Goal: Task Accomplishment & Management: Use online tool/utility

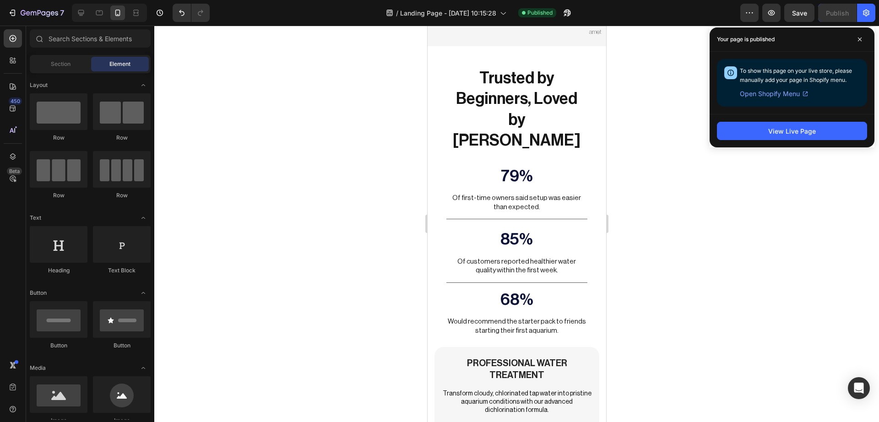
scroll to position [2199, 0]
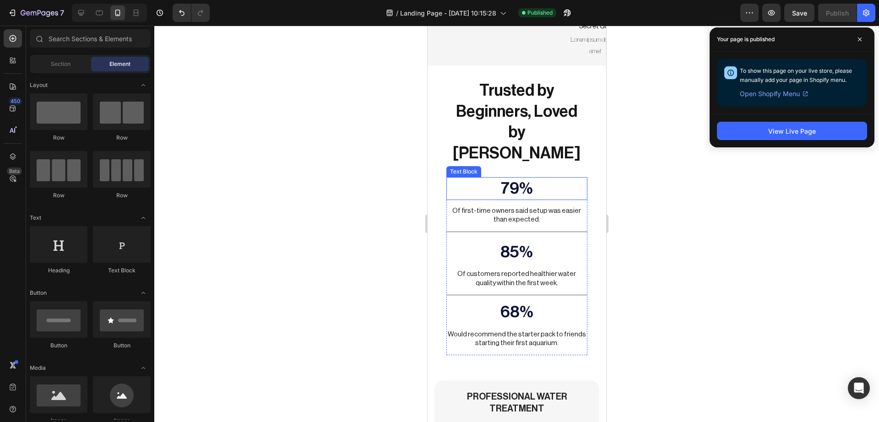
click at [504, 178] on p "79%" at bounding box center [516, 188] width 139 height 21
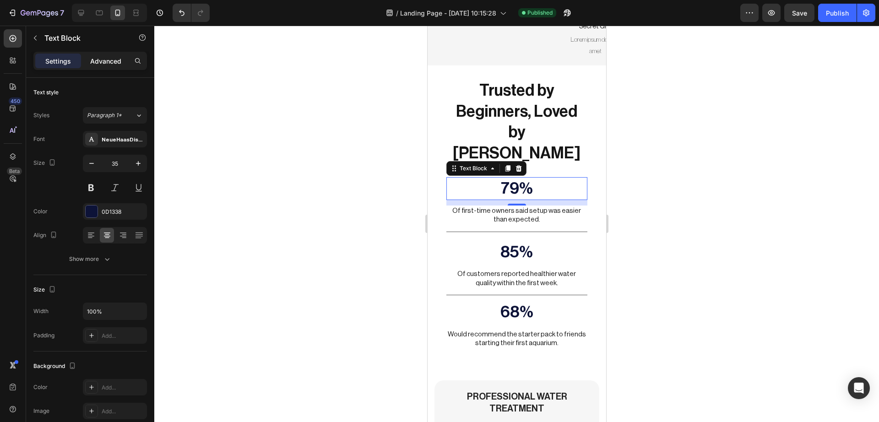
click at [104, 58] on p "Advanced" at bounding box center [105, 61] width 31 height 10
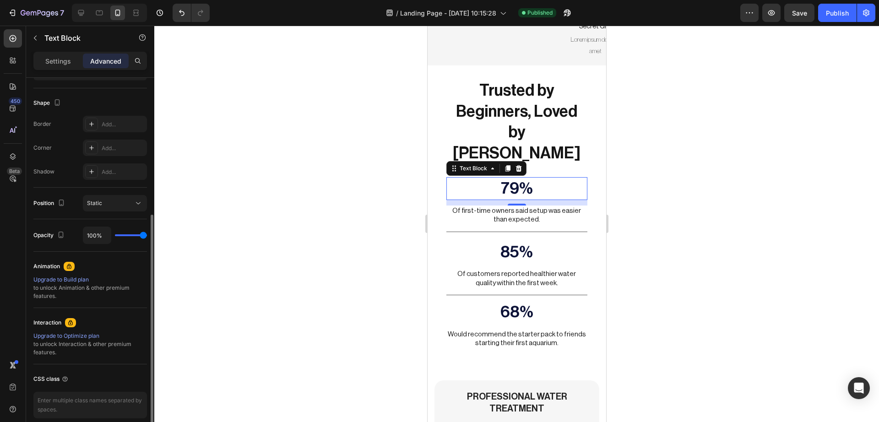
scroll to position [265, 0]
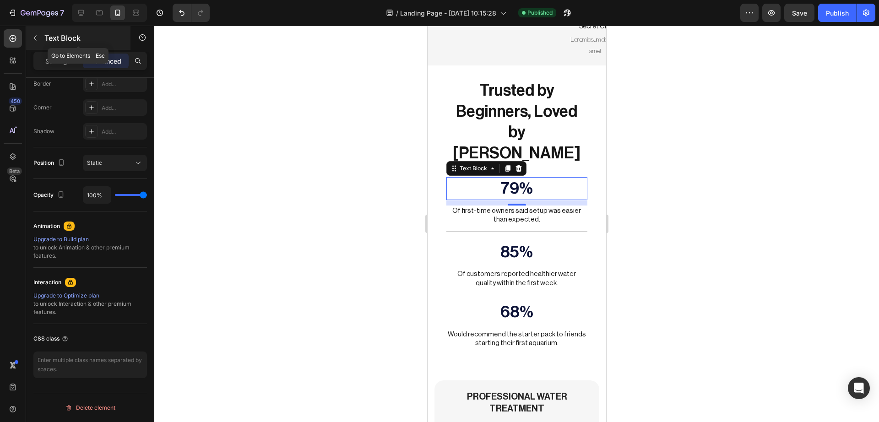
click at [34, 34] on icon "button" at bounding box center [35, 37] width 7 height 7
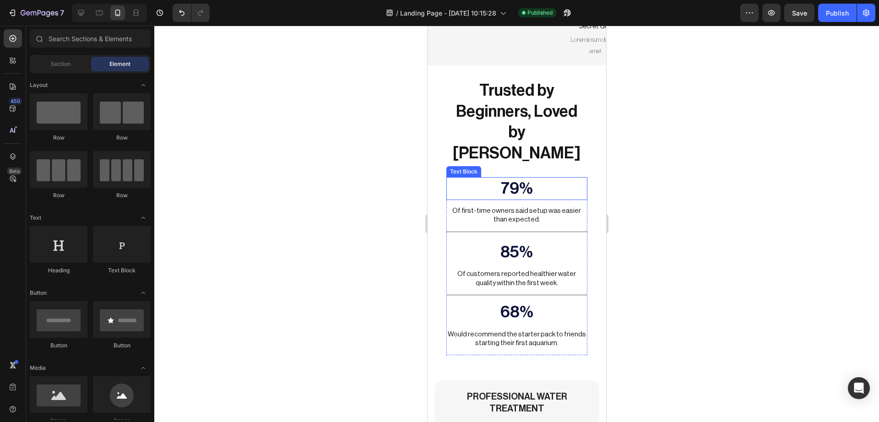
click at [476, 178] on p "79%" at bounding box center [516, 188] width 139 height 21
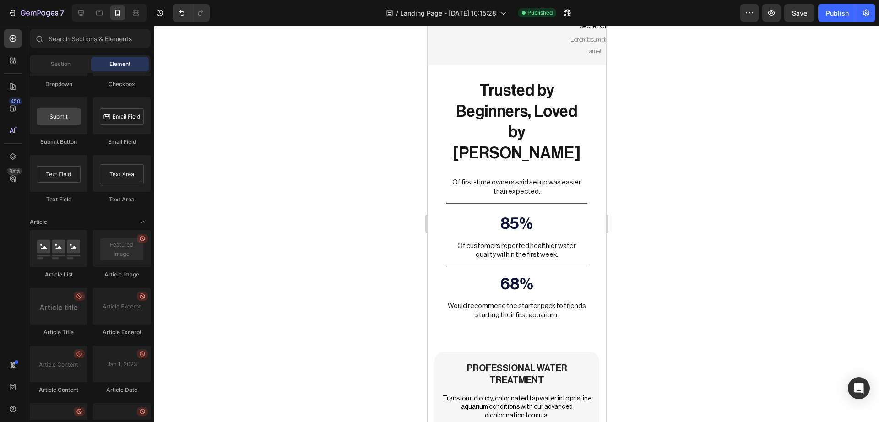
scroll to position [2366, 0]
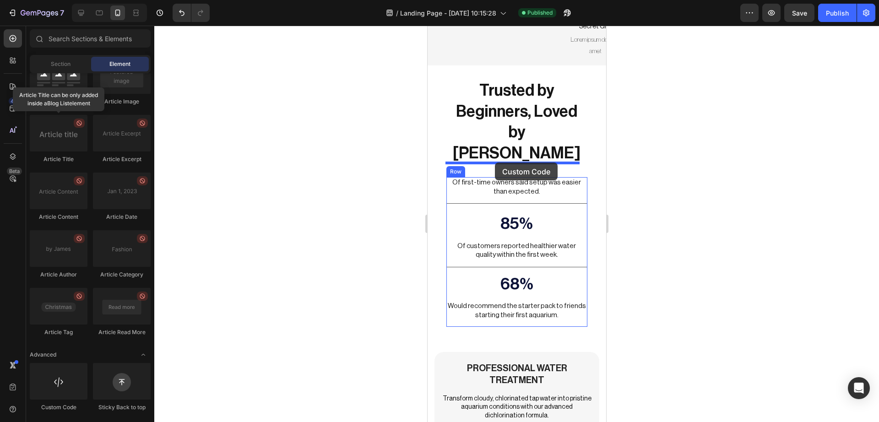
drag, startPoint x: 492, startPoint y: 415, endPoint x: 494, endPoint y: 162, distance: 252.6
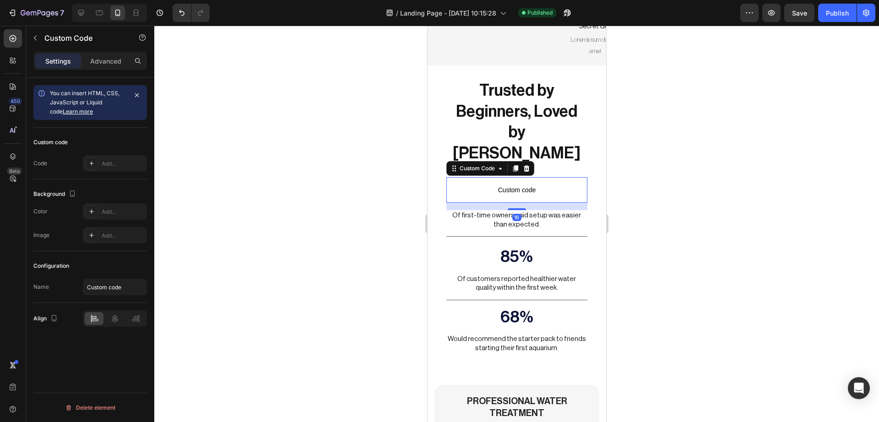
click at [498, 177] on p "Custom code" at bounding box center [516, 190] width 141 height 26
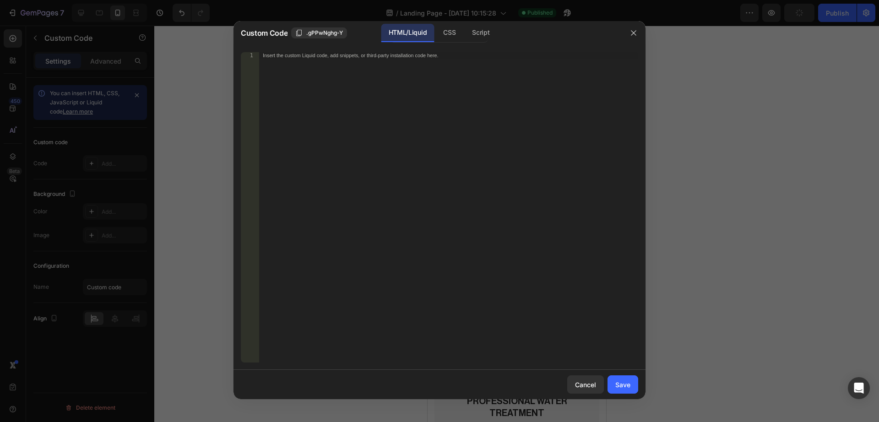
click at [320, 75] on div "Insert the custom Liquid code, add snippets, or third-party installation code h…" at bounding box center [448, 213] width 379 height 323
paste textarea "</html>"
type textarea "</html>"
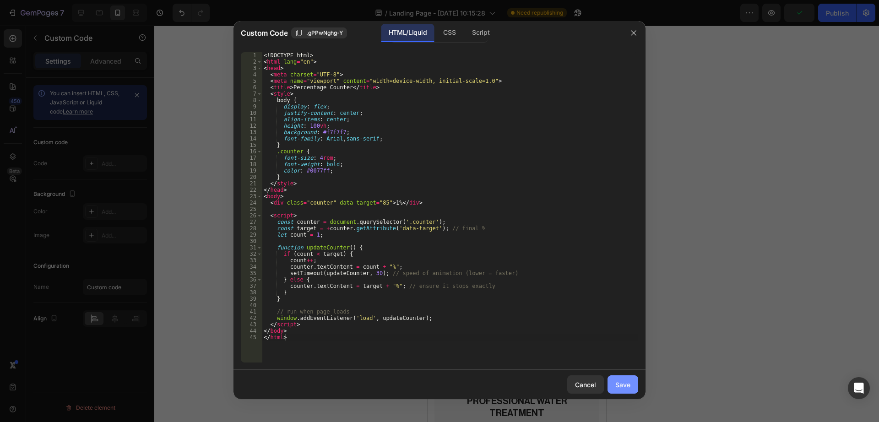
click at [623, 383] on div "Save" at bounding box center [622, 385] width 15 height 10
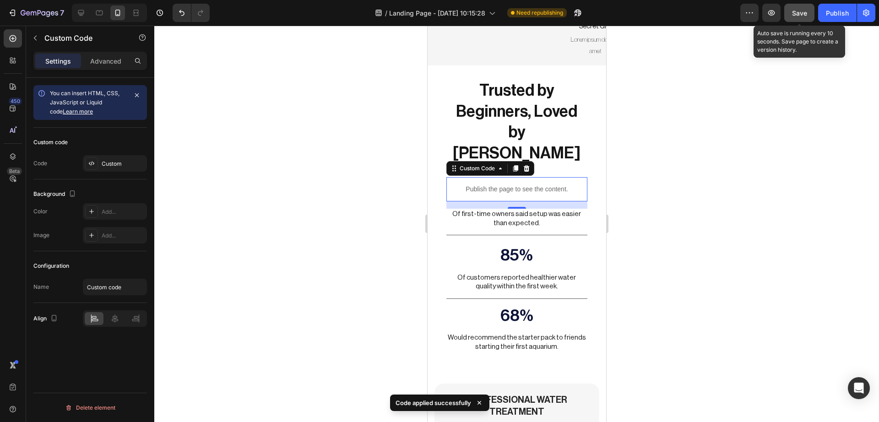
click at [798, 13] on span "Save" at bounding box center [799, 13] width 15 height 8
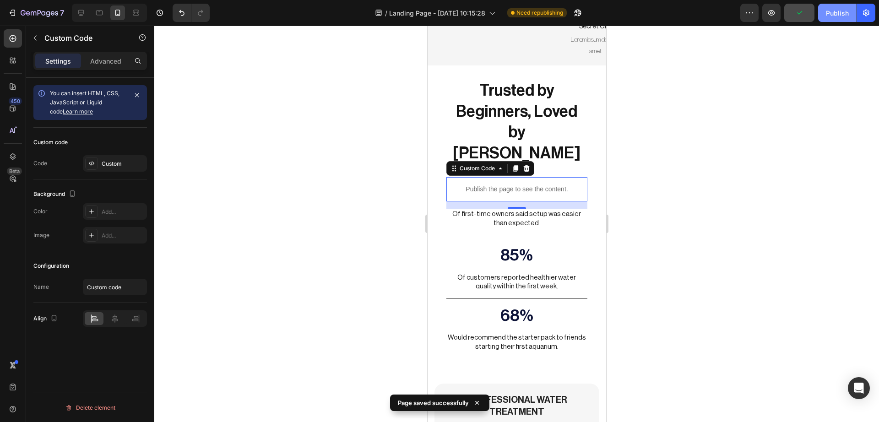
click at [838, 18] on button "Publish" at bounding box center [837, 13] width 38 height 18
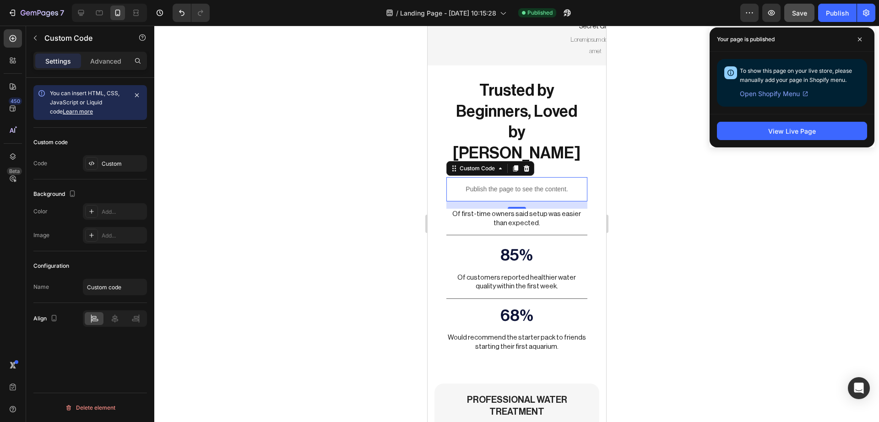
click at [546, 184] on p "Publish the page to see the content." at bounding box center [516, 189] width 141 height 10
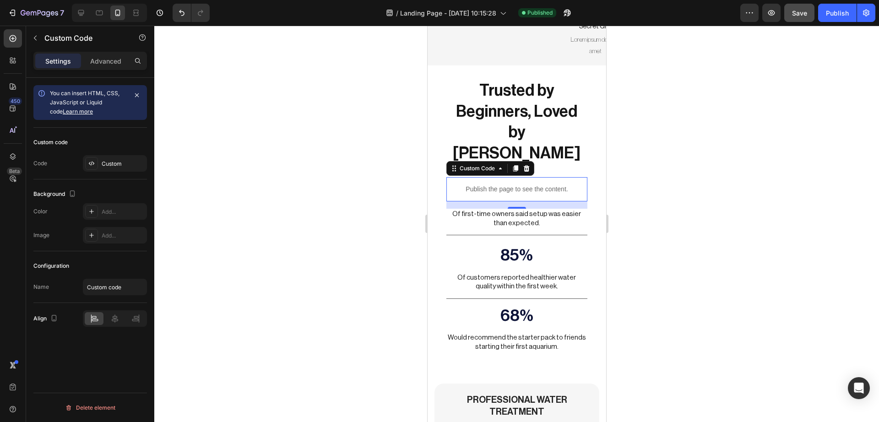
click at [494, 183] on div "Publish the page to see the content." at bounding box center [516, 189] width 141 height 24
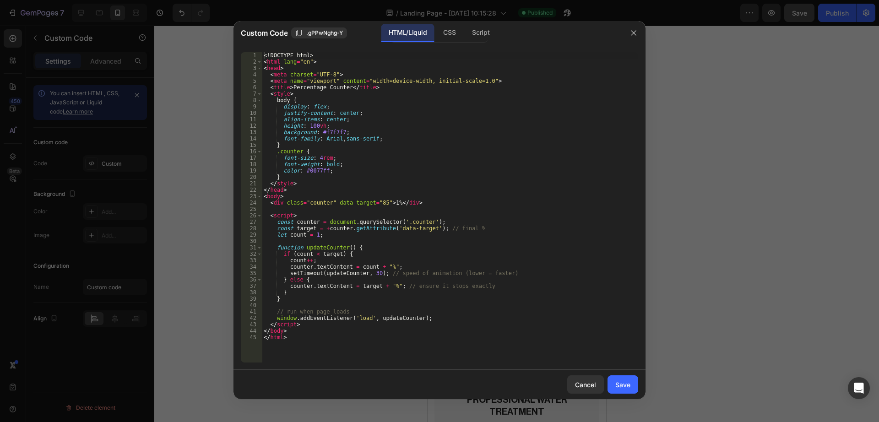
click at [297, 73] on div "<! DOCTYPE html > < html lang = "en" > < head > < meta charset = "UTF-8" > < me…" at bounding box center [450, 213] width 376 height 323
type textarea "</body> </html>"
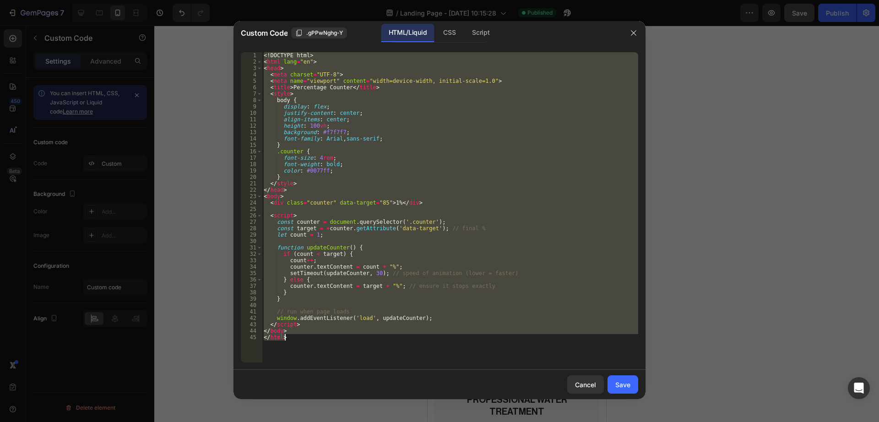
paste textarea
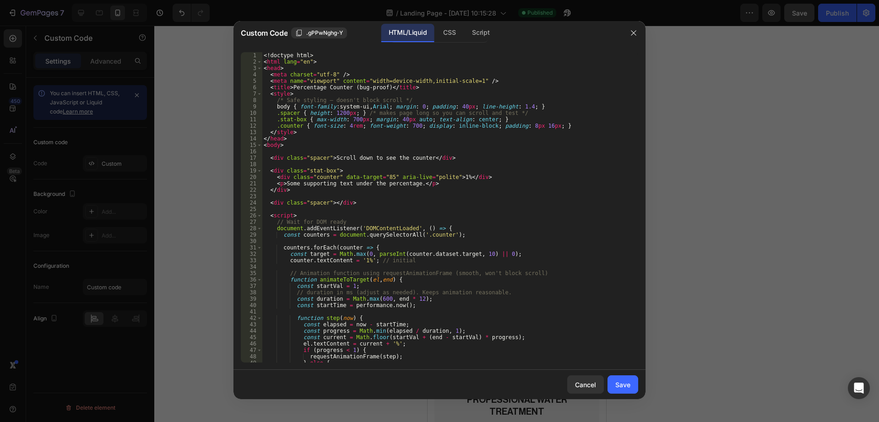
scroll to position [0, 0]
click at [617, 385] on div "Save" at bounding box center [622, 385] width 15 height 10
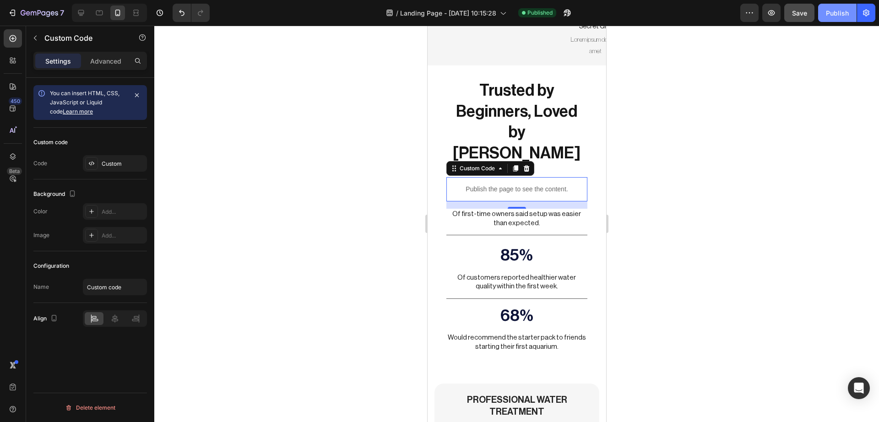
click at [836, 8] on div "Publish" at bounding box center [837, 13] width 23 height 10
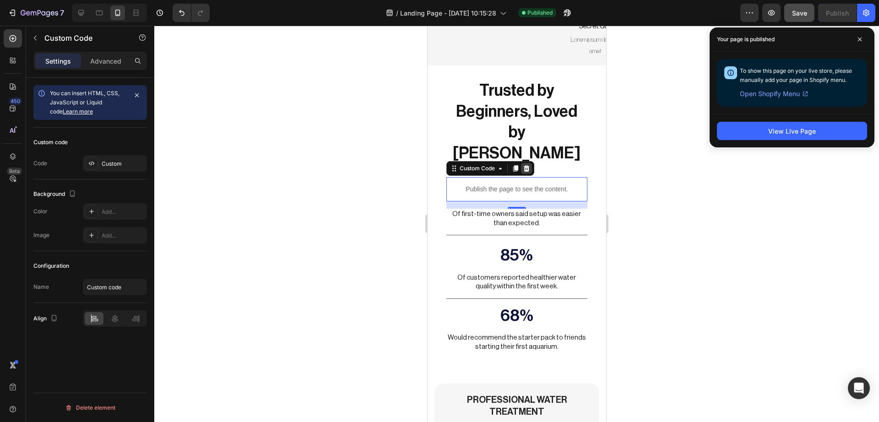
click at [526, 165] on icon at bounding box center [526, 168] width 6 height 6
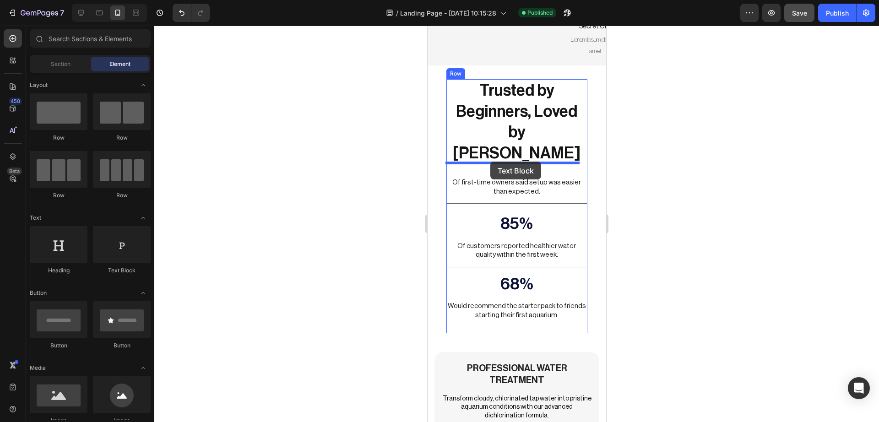
drag, startPoint x: 548, startPoint y: 267, endPoint x: 490, endPoint y: 162, distance: 120.9
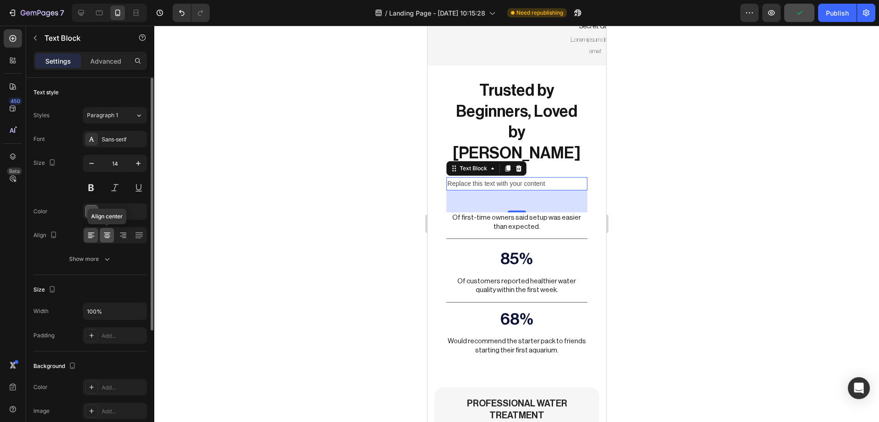
click at [110, 232] on icon at bounding box center [107, 235] width 9 height 9
click at [89, 210] on div at bounding box center [92, 211] width 12 height 12
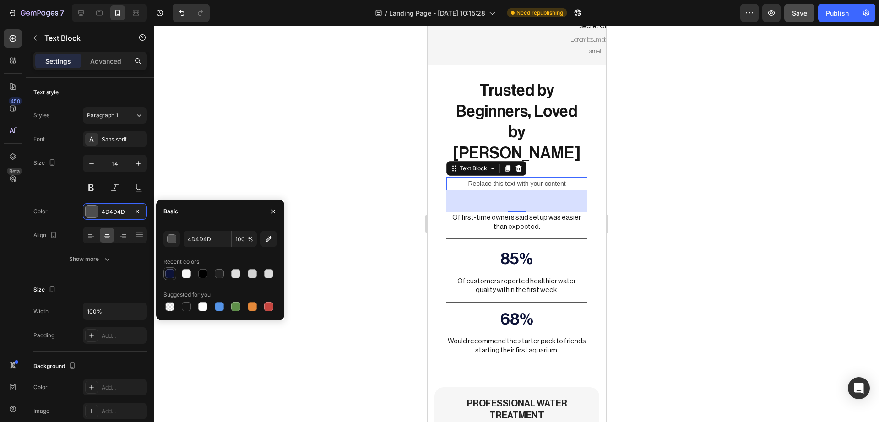
click at [168, 271] on div at bounding box center [169, 273] width 9 height 9
type input "0D1338"
click at [524, 177] on div "Replace this text with your content" at bounding box center [516, 183] width 141 height 13
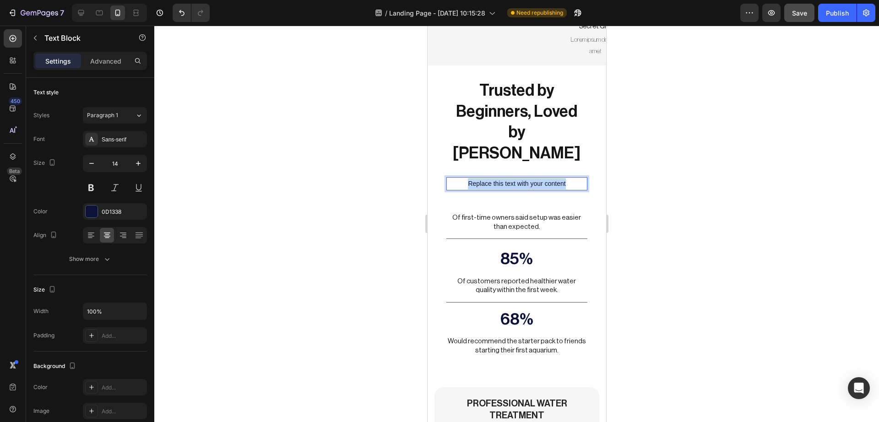
click at [524, 178] on p "Replace this text with your content" at bounding box center [516, 183] width 139 height 11
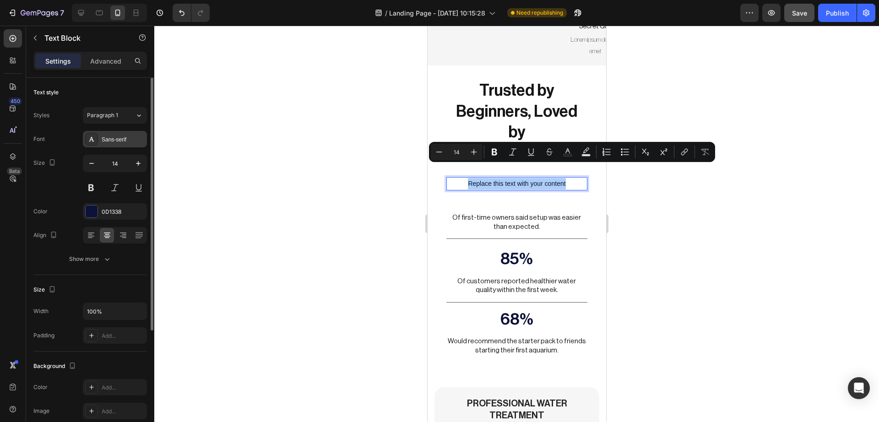
click at [112, 143] on div "Sans-serif" at bounding box center [123, 139] width 43 height 8
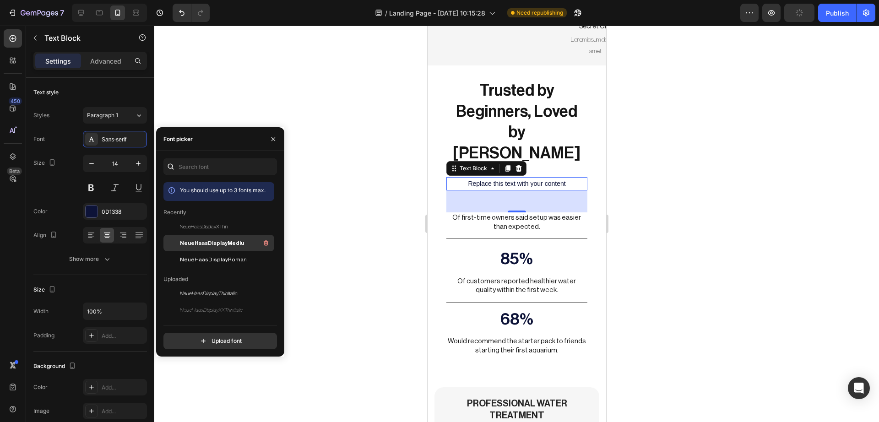
click at [184, 239] on span "NeueHaasDisplayMediu" at bounding box center [212, 243] width 64 height 8
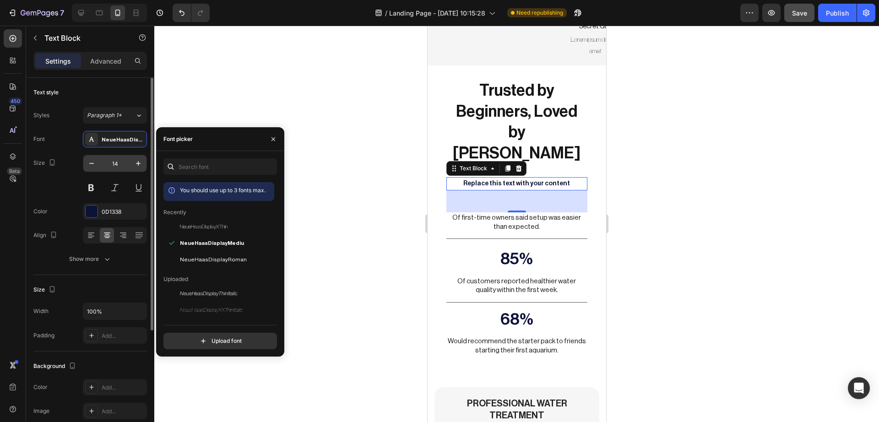
click at [119, 162] on input "14" at bounding box center [115, 163] width 30 height 16
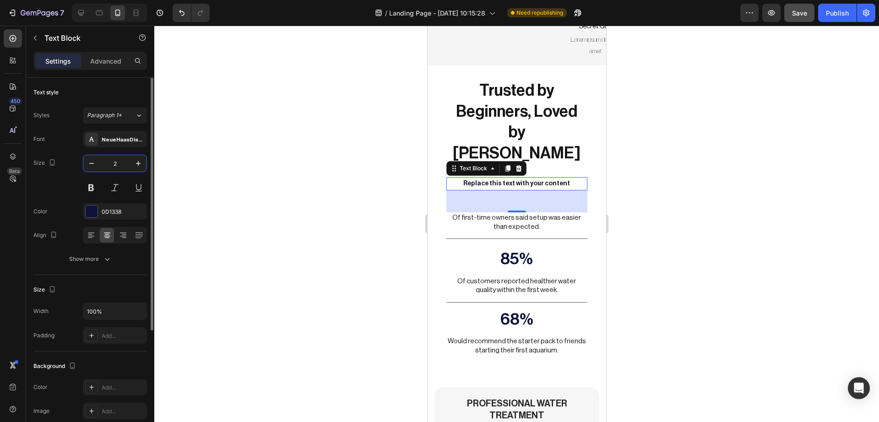
type input "23"
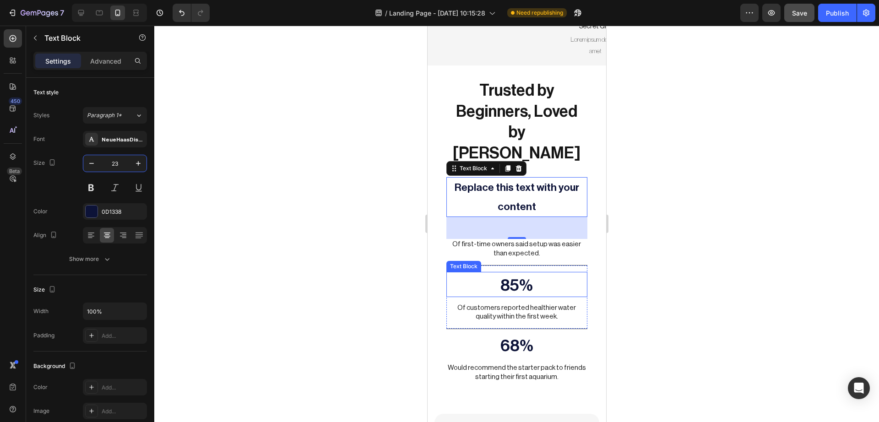
click at [502, 275] on p "85%" at bounding box center [516, 285] width 139 height 21
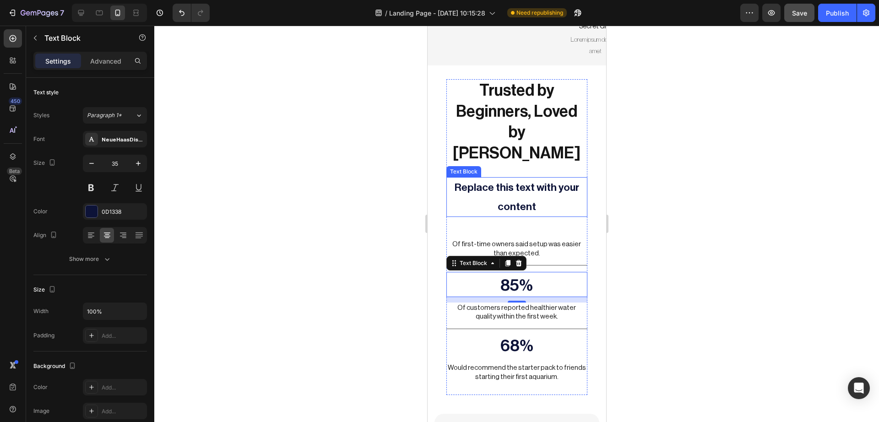
click at [511, 194] on p "Replace this text with your content" at bounding box center [516, 197] width 139 height 38
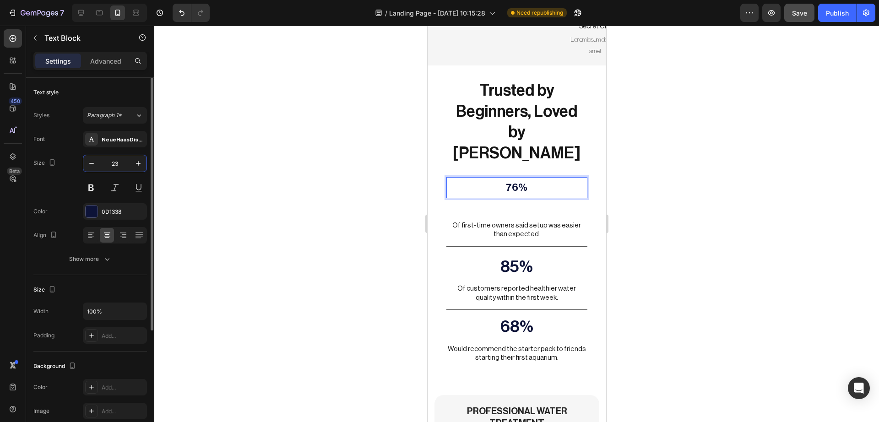
click at [114, 163] on input "23" at bounding box center [115, 163] width 30 height 16
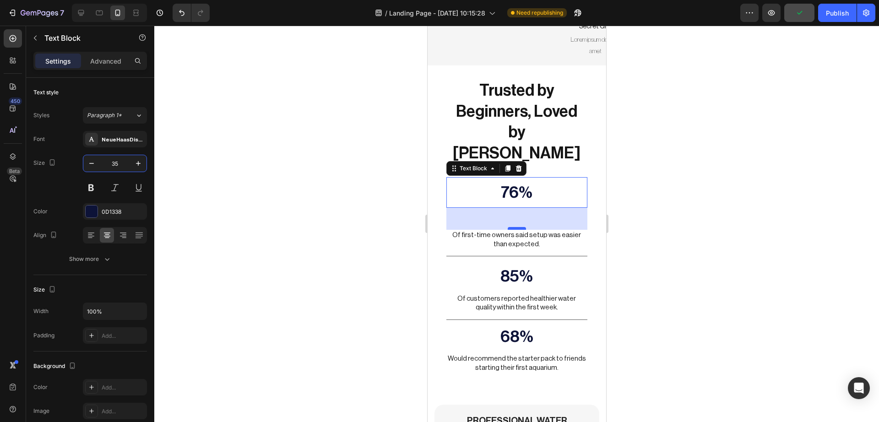
type input "35"
drag, startPoint x: 507, startPoint y: 215, endPoint x: 509, endPoint y: 200, distance: 15.3
click at [509, 208] on div "48" at bounding box center [516, 208] width 141 height 0
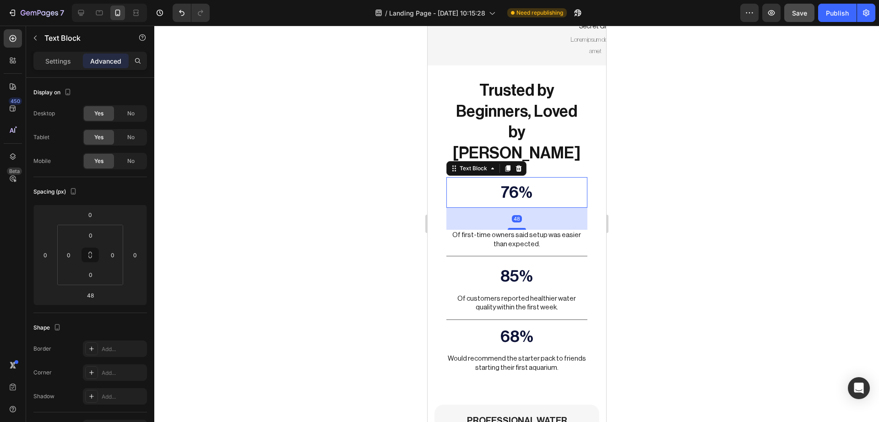
drag, startPoint x: 510, startPoint y: 214, endPoint x: 514, endPoint y: 199, distance: 16.1
click at [513, 208] on div "48" at bounding box center [516, 208] width 141 height 0
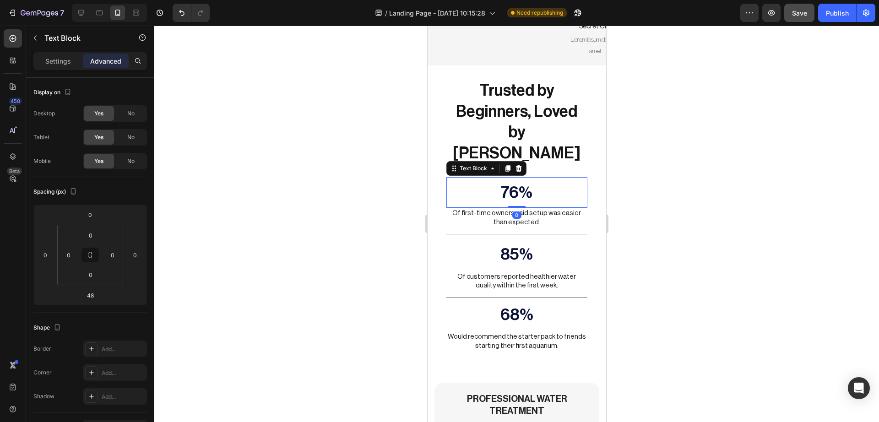
click at [651, 192] on div at bounding box center [516, 224] width 724 height 396
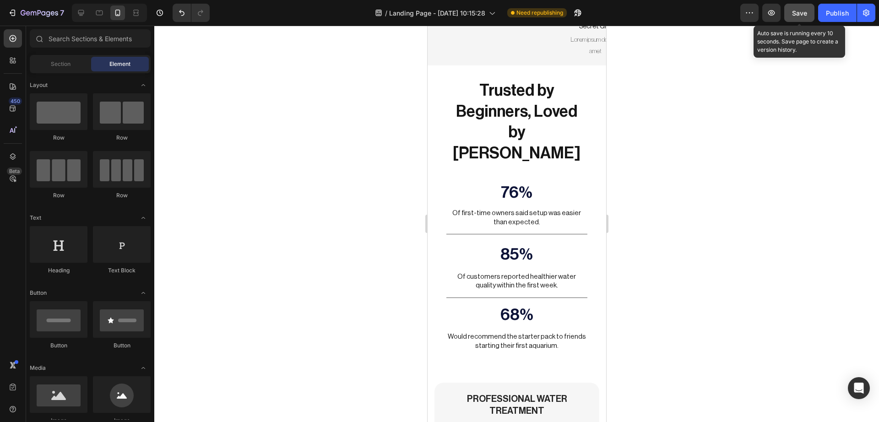
drag, startPoint x: 816, startPoint y: 7, endPoint x: 805, endPoint y: 13, distance: 12.1
click at [805, 13] on div "Preview Save Auto save is running every 10 seconds. Save page to create a versi…" at bounding box center [807, 13] width 135 height 18
click at [805, 13] on span "Save" at bounding box center [799, 13] width 15 height 8
click at [835, 11] on div "Publish" at bounding box center [837, 13] width 23 height 10
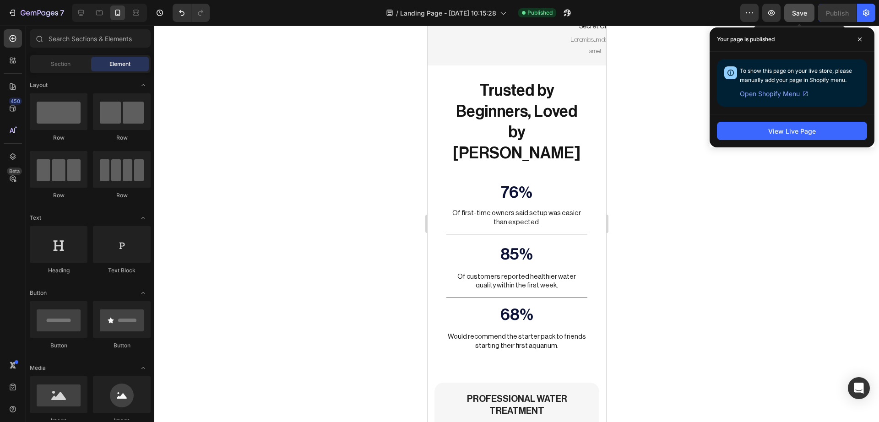
click at [538, 183] on p "76%" at bounding box center [516, 192] width 139 height 29
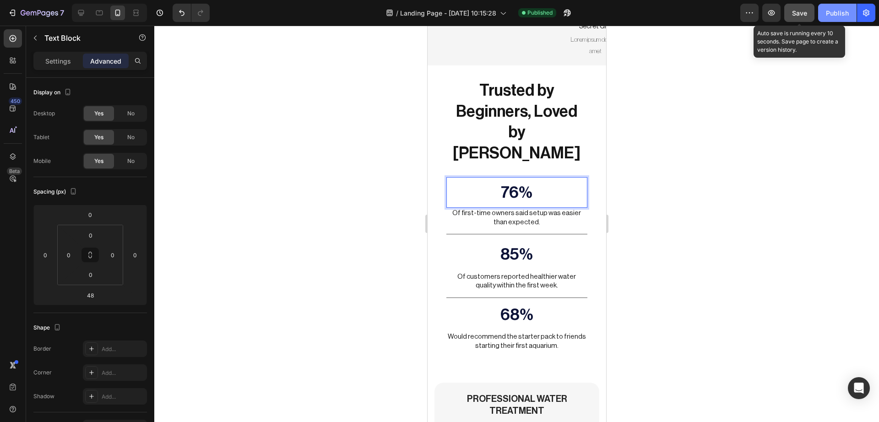
click at [844, 15] on div "Publish" at bounding box center [837, 13] width 23 height 10
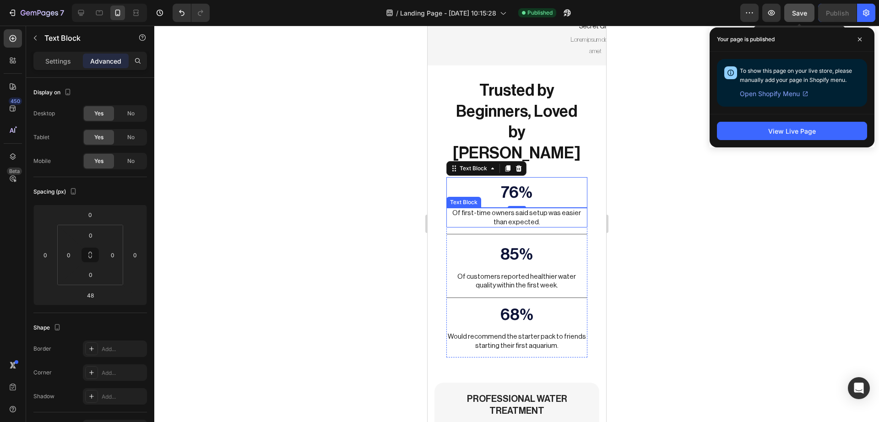
click at [506, 209] on p "Of first-time owners said setup was easier than expected." at bounding box center [516, 218] width 139 height 18
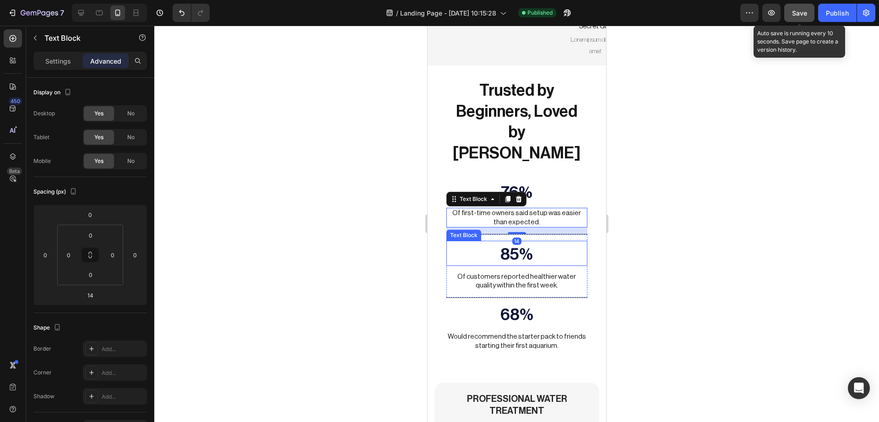
click at [517, 244] on p "85%" at bounding box center [516, 254] width 139 height 21
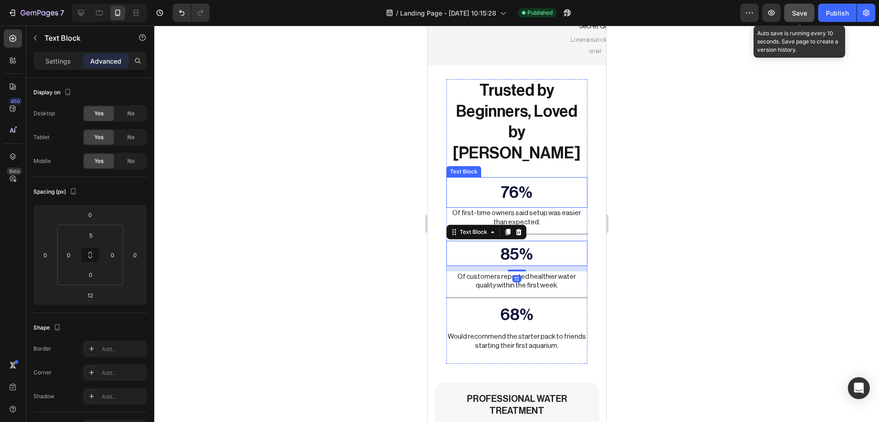
click at [534, 178] on p "76%" at bounding box center [516, 192] width 139 height 29
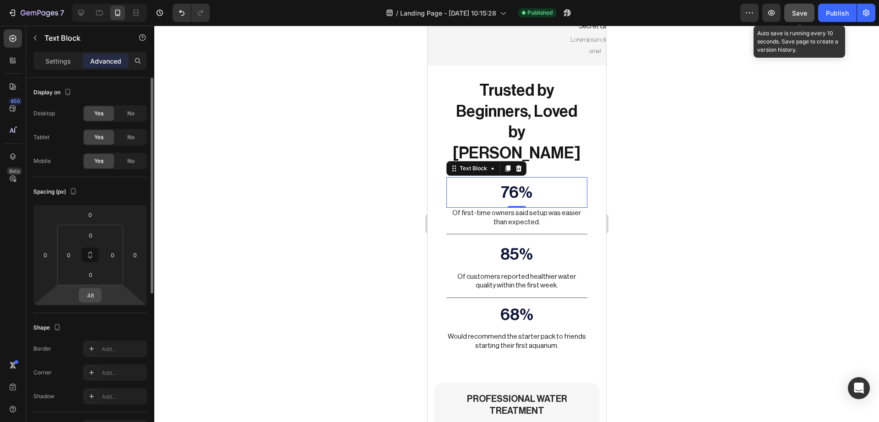
click at [85, 299] on input "48" at bounding box center [90, 295] width 18 height 14
type input "0"
click at [715, 260] on div at bounding box center [516, 224] width 724 height 396
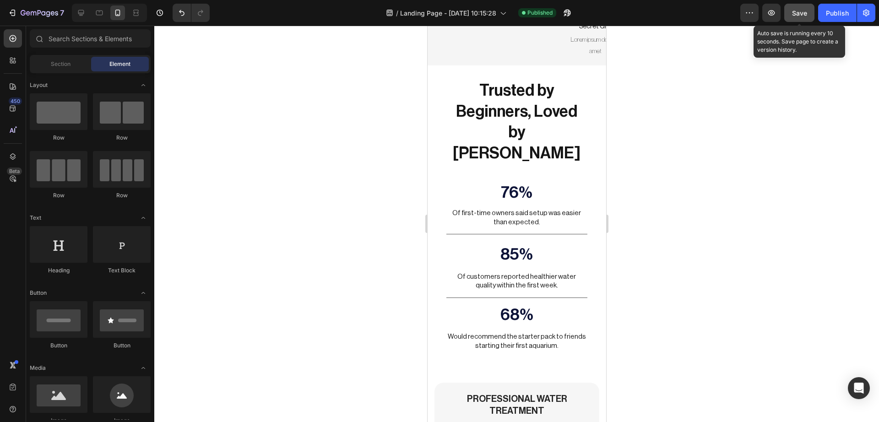
click at [802, 10] on span "Save" at bounding box center [799, 13] width 15 height 8
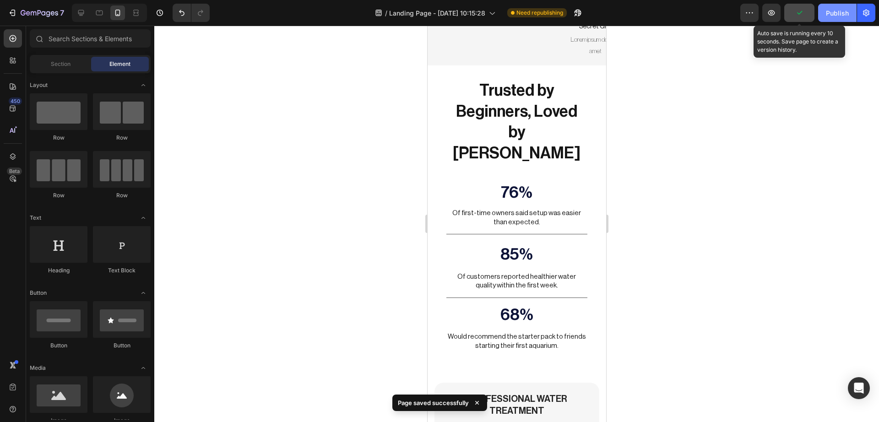
click at [832, 14] on div "Publish" at bounding box center [837, 13] width 23 height 10
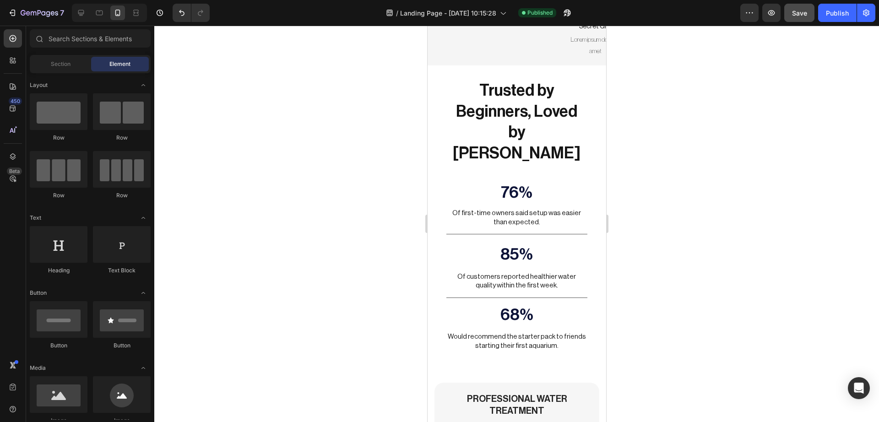
click at [250, 229] on div at bounding box center [516, 224] width 724 height 396
click at [89, 11] on div at bounding box center [109, 13] width 75 height 18
click at [82, 13] on icon at bounding box center [80, 12] width 9 height 9
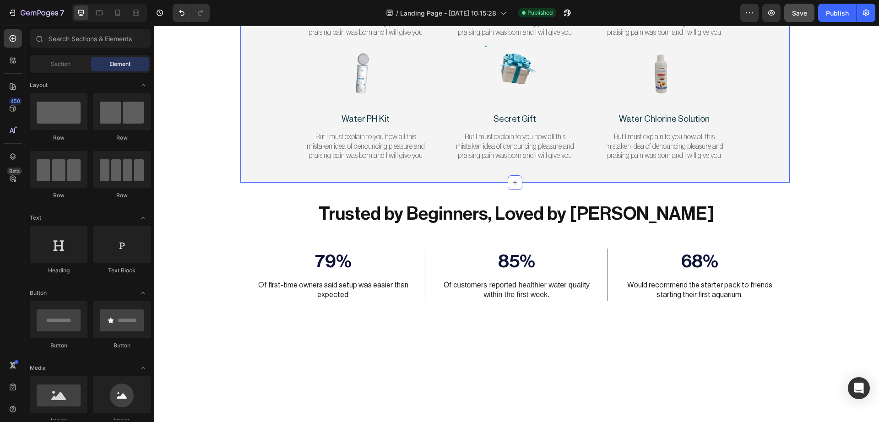
scroll to position [2184, 0]
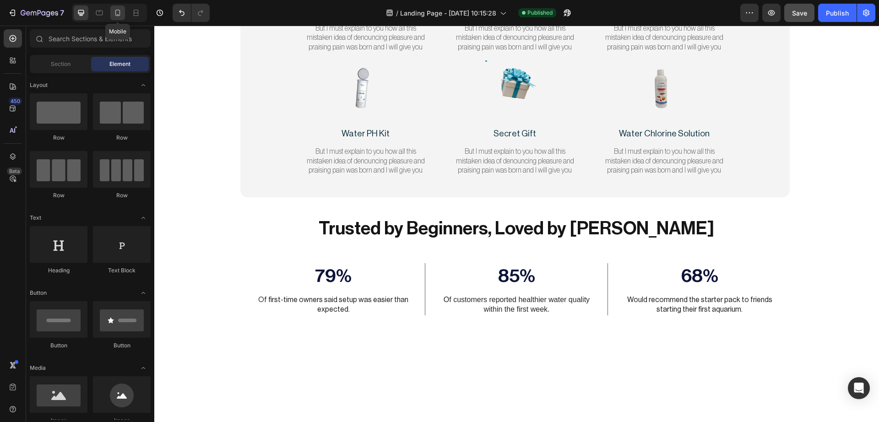
click at [119, 15] on icon at bounding box center [117, 12] width 9 height 9
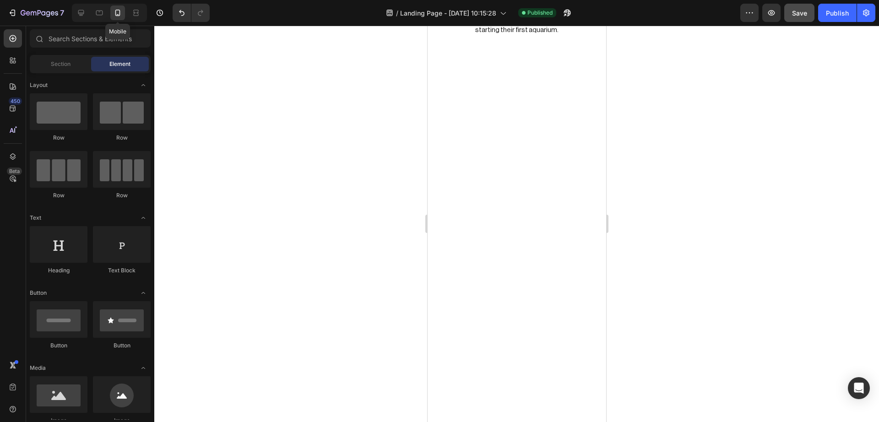
scroll to position [2010, 0]
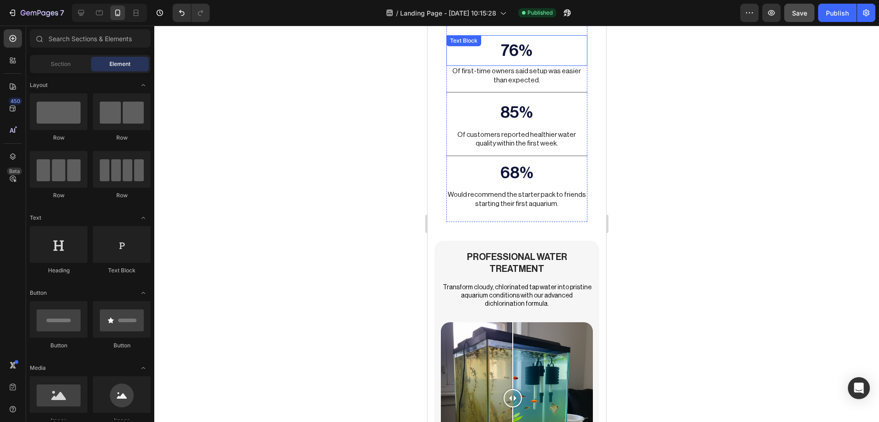
click at [508, 36] on p "76%" at bounding box center [516, 50] width 139 height 29
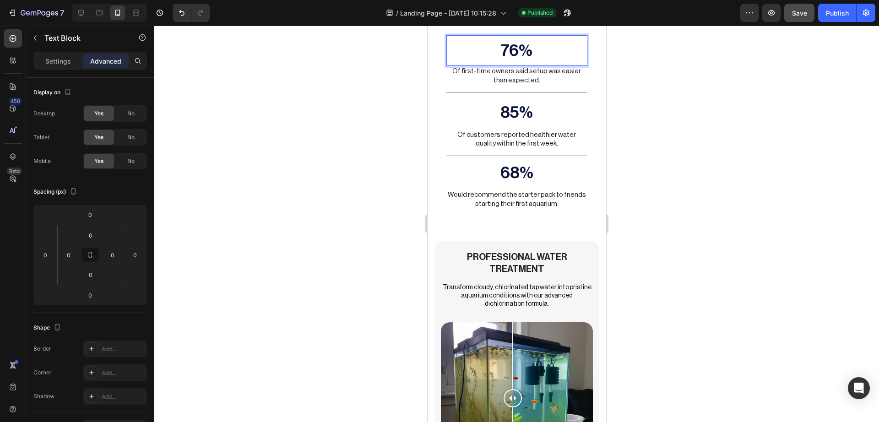
scroll to position [2004, 0]
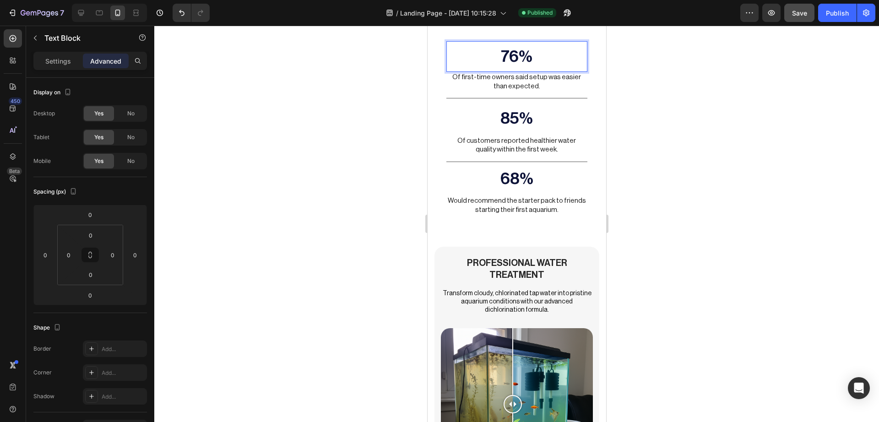
click at [512, 42] on p "76%" at bounding box center [516, 56] width 139 height 29
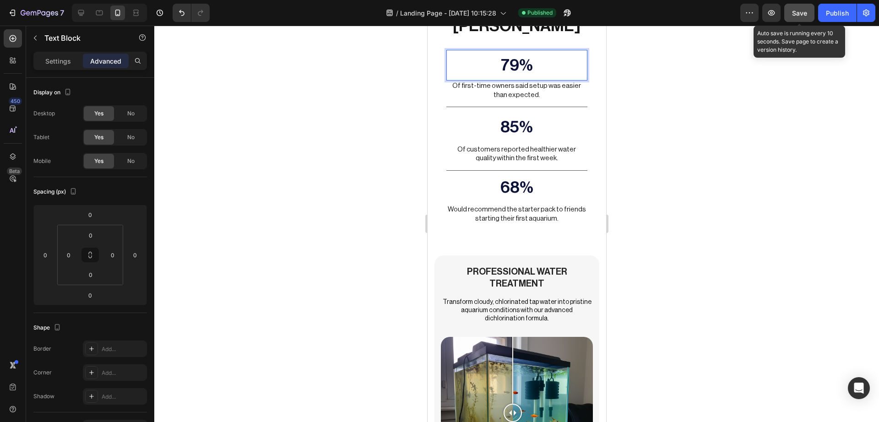
click at [790, 19] on button "Save" at bounding box center [799, 13] width 30 height 18
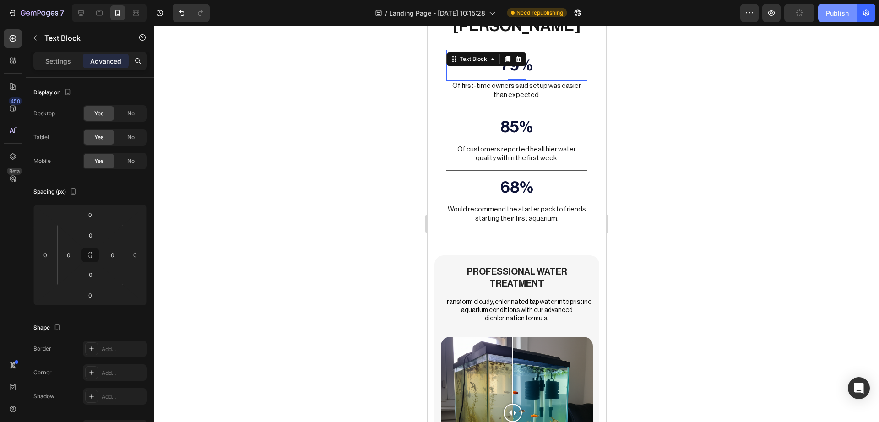
click at [835, 19] on button "Publish" at bounding box center [837, 13] width 38 height 18
click at [16, 108] on icon at bounding box center [12, 108] width 9 height 9
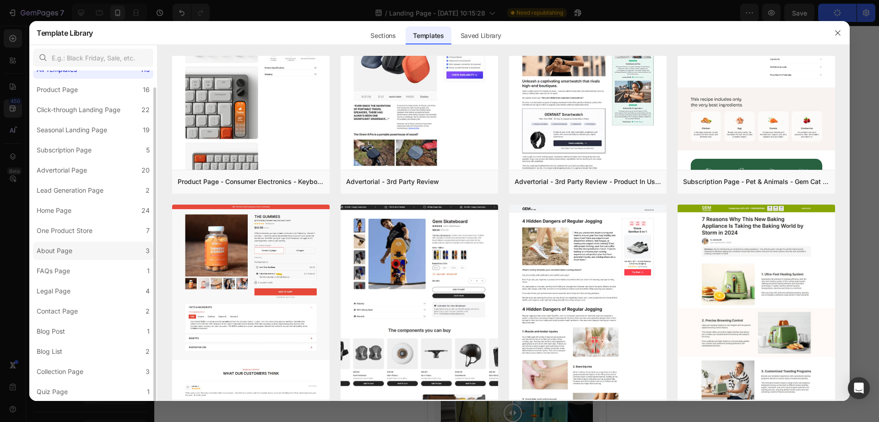
scroll to position [0, 0]
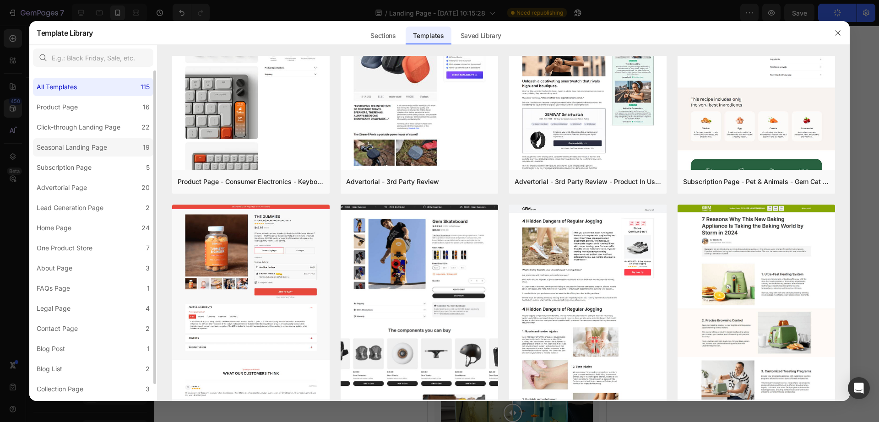
click at [69, 149] on div "Seasonal Landing Page" at bounding box center [72, 147] width 70 height 11
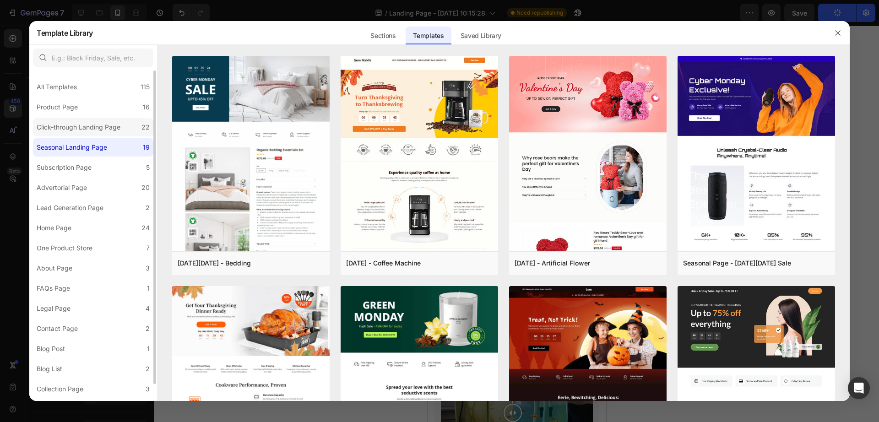
click at [115, 128] on div "Click-through Landing Page" at bounding box center [79, 127] width 84 height 11
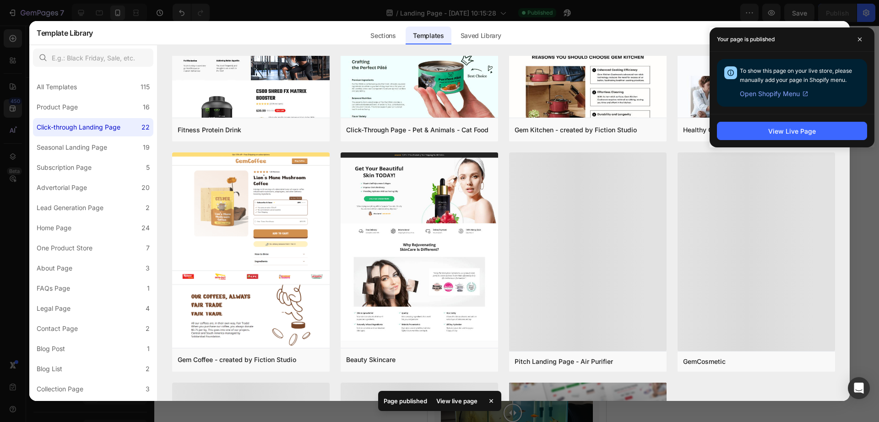
scroll to position [640, 0]
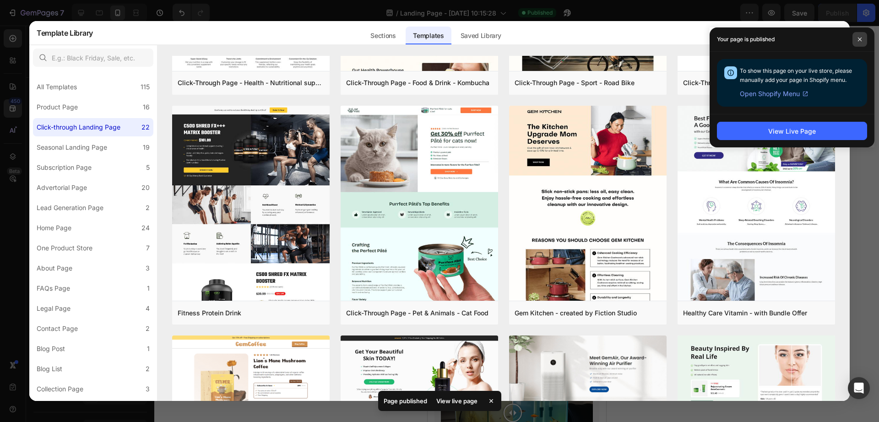
click at [859, 38] on icon at bounding box center [860, 40] width 4 height 4
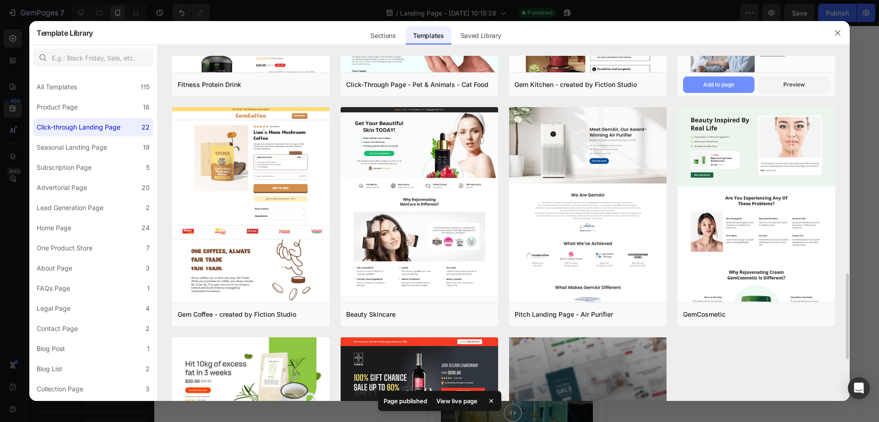
scroll to position [1035, 0]
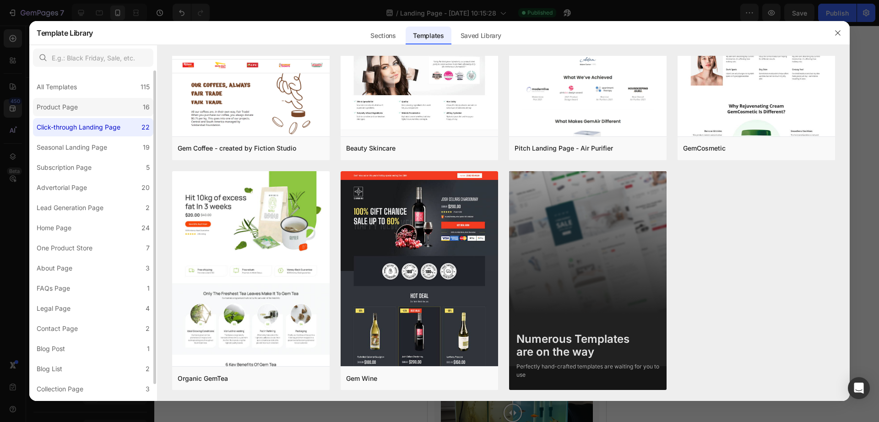
click at [81, 108] on div "Product Page" at bounding box center [59, 107] width 45 height 11
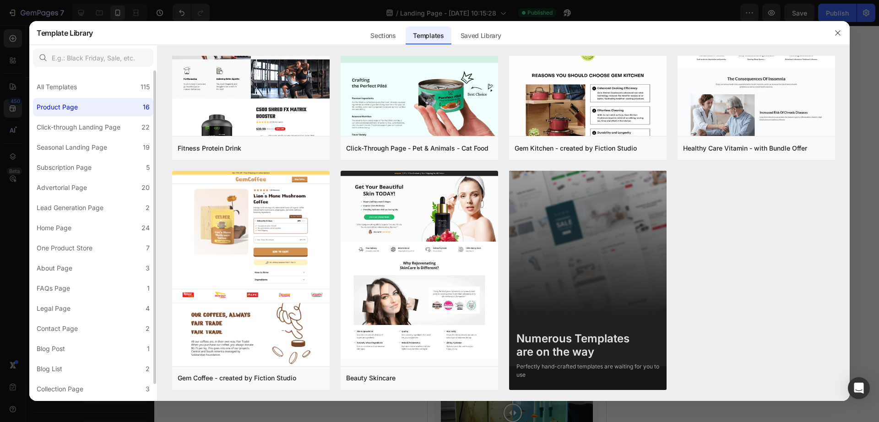
scroll to position [0, 0]
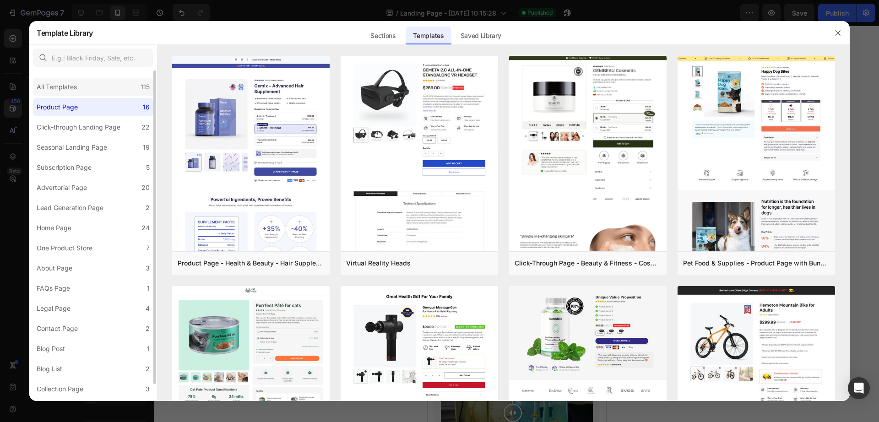
click at [100, 91] on div "All Templates 115" at bounding box center [93, 87] width 120 height 18
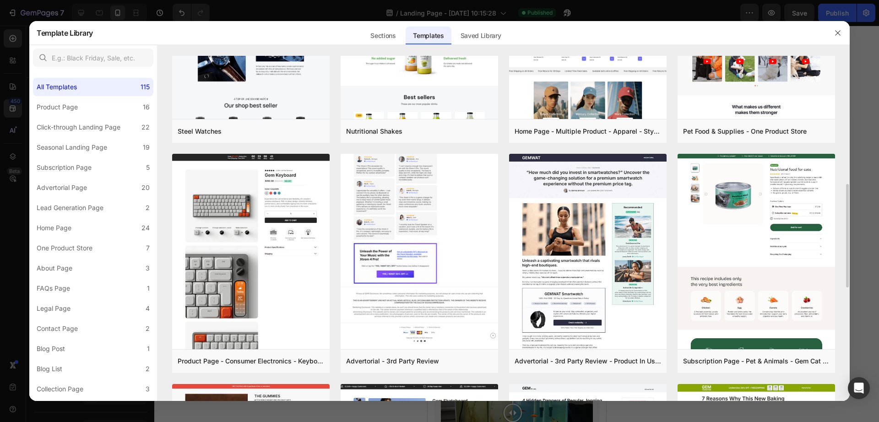
scroll to position [377, 0]
